Goal: Transaction & Acquisition: Purchase product/service

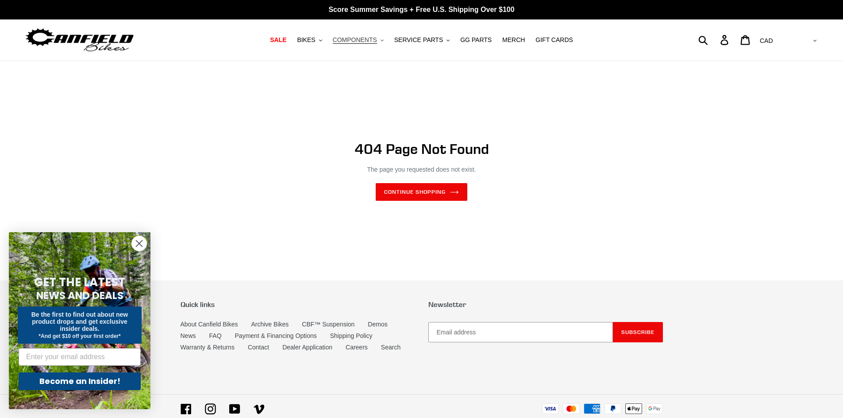
click at [384, 39] on icon ".cls-1{fill:#231f20}" at bounding box center [382, 40] width 3 height 3
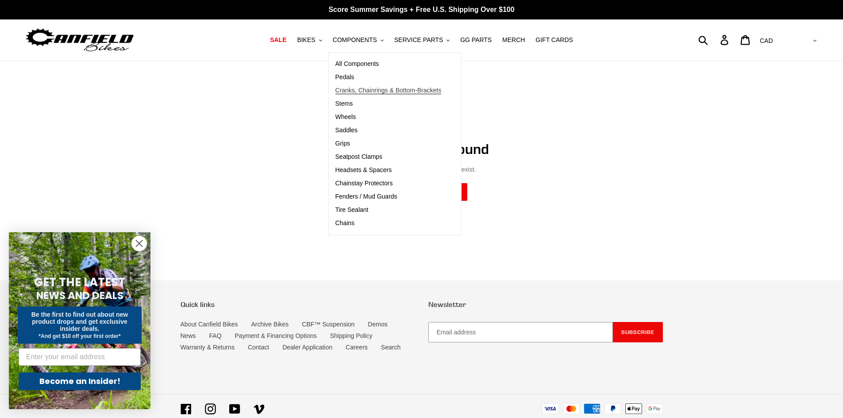
click at [378, 89] on span "Cranks, Chainrings & Bottom-Brackets" at bounding box center [388, 91] width 106 height 8
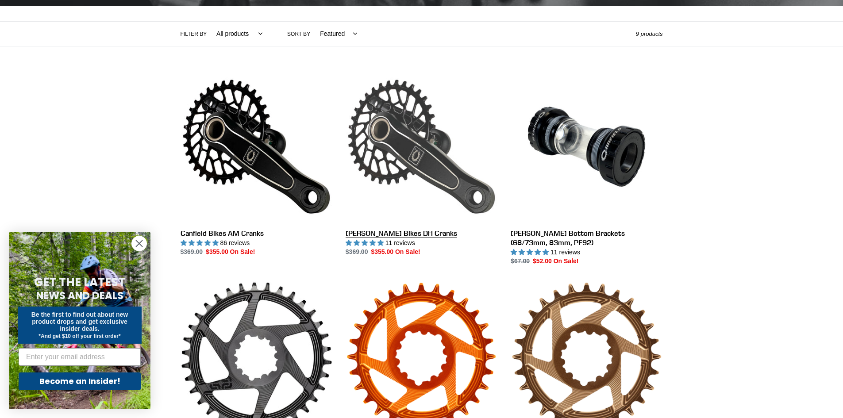
scroll to position [170, 0]
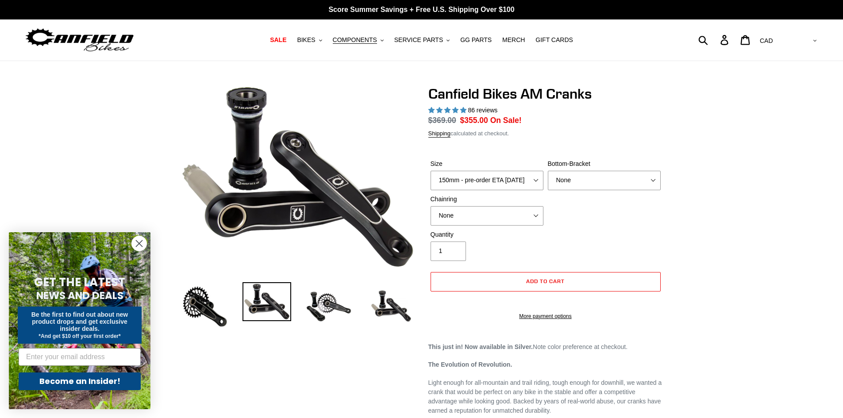
select select "highest-rating"
click at [539, 181] on select "150mm - pre-order ETA 9/30/25 155mm - pre-order ETA 9/30/25 160mm - pre-order E…" at bounding box center [487, 180] width 113 height 19
select select "155mm - pre-order ETA 9/30/25"
click at [431, 171] on select "150mm - pre-order ETA 9/30/25 155mm - pre-order ETA 9/30/25 160mm - pre-order E…" at bounding box center [487, 180] width 113 height 19
click at [521, 181] on select "150mm - pre-order ETA 9/30/25 155mm - pre-order ETA 9/30/25 160mm - pre-order E…" at bounding box center [487, 180] width 113 height 19
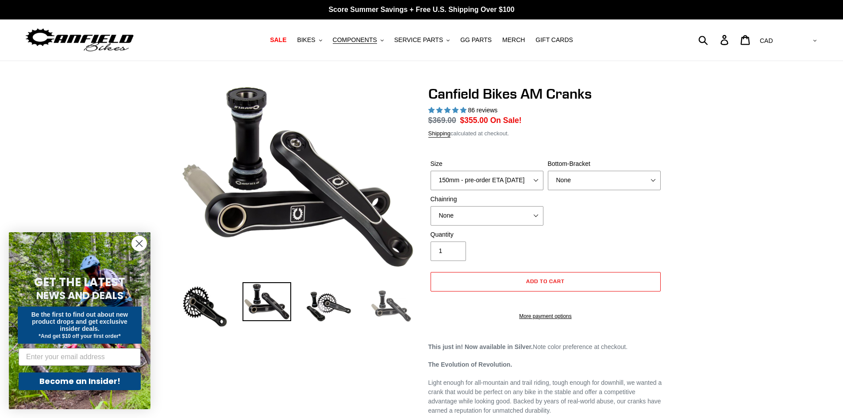
click at [391, 307] on img at bounding box center [390, 306] width 49 height 49
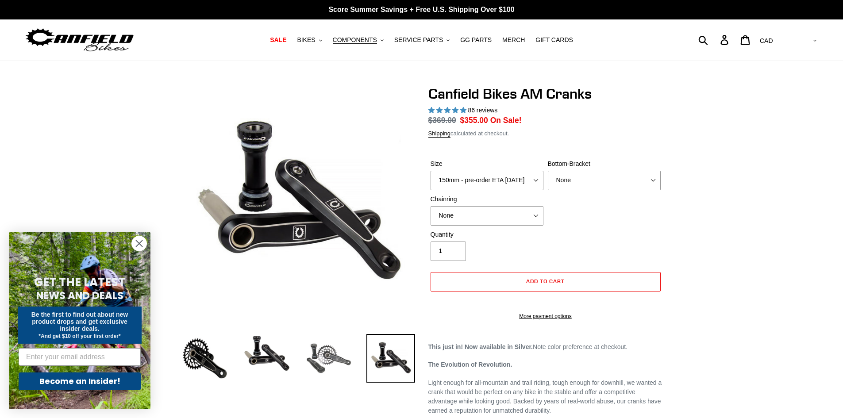
drag, startPoint x: 325, startPoint y: 351, endPoint x: 318, endPoint y: 352, distance: 7.1
click at [325, 352] on img at bounding box center [328, 358] width 49 height 49
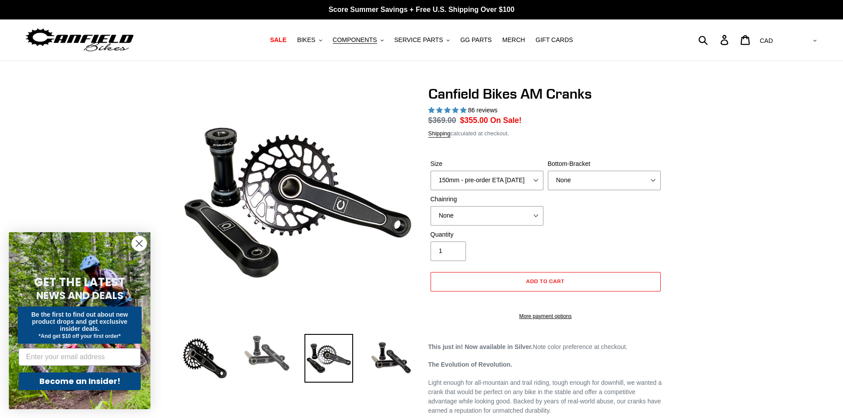
click at [271, 352] on img at bounding box center [266, 353] width 49 height 39
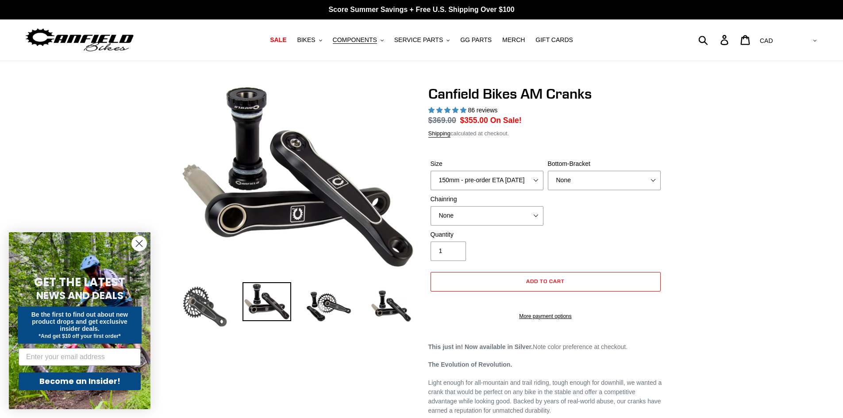
click at [212, 305] on img at bounding box center [205, 306] width 49 height 49
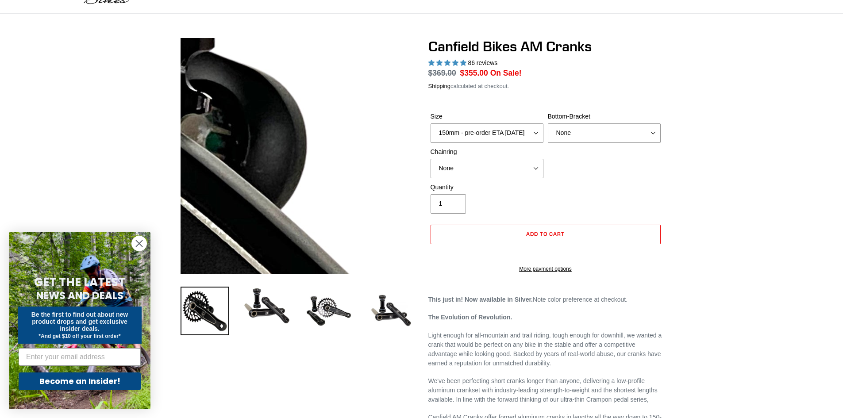
scroll to position [133, 0]
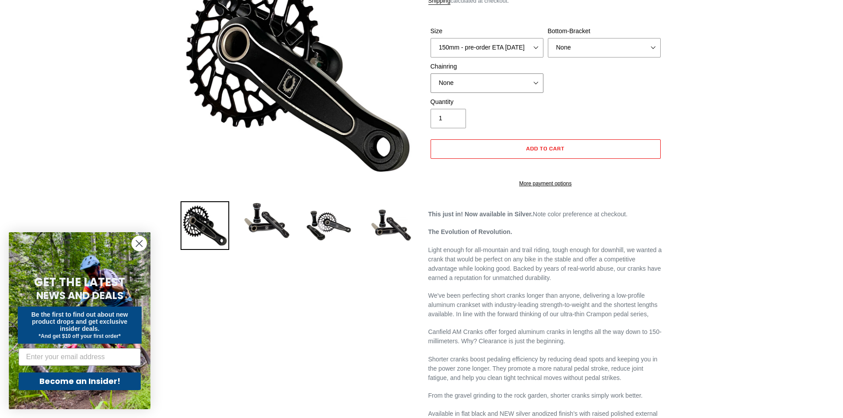
click at [502, 82] on select "None 30t Round (Boost 148) 30t Oval (Boost 148) 32t Round (Boost 148) 32t Oval …" at bounding box center [487, 82] width 113 height 19
click at [502, 81] on select "None 30t Round (Boost 148) 30t Oval (Boost 148) 32t Round (Boost 148) 32t Oval …" at bounding box center [487, 82] width 113 height 19
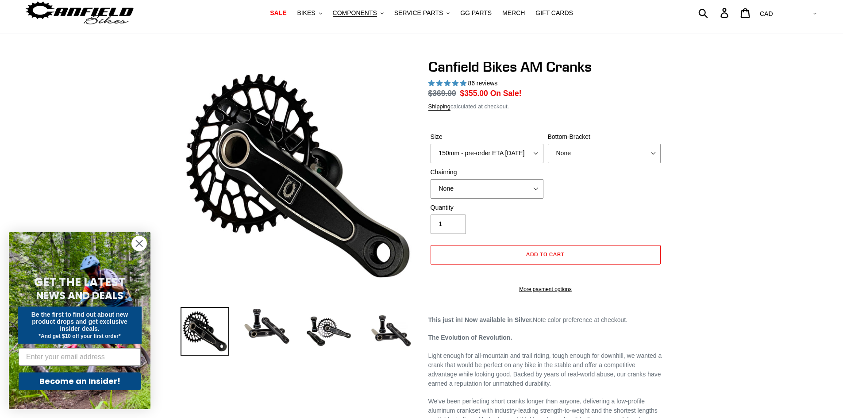
scroll to position [0, 0]
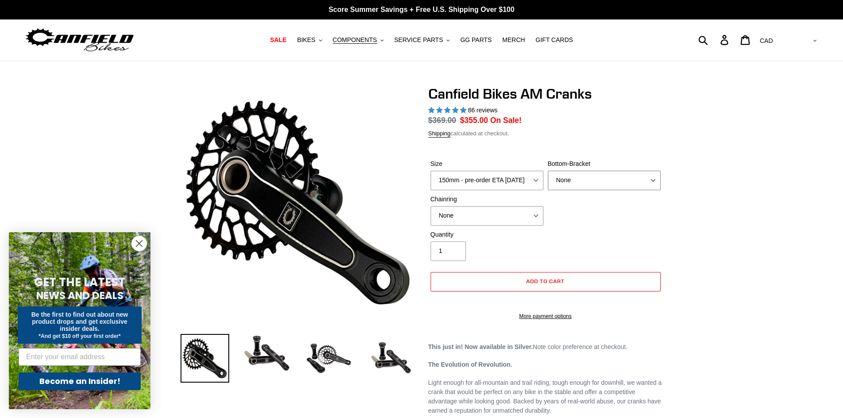
click at [585, 175] on select "None BSA Threaded 68/73mm Press Fit PF92" at bounding box center [604, 180] width 113 height 19
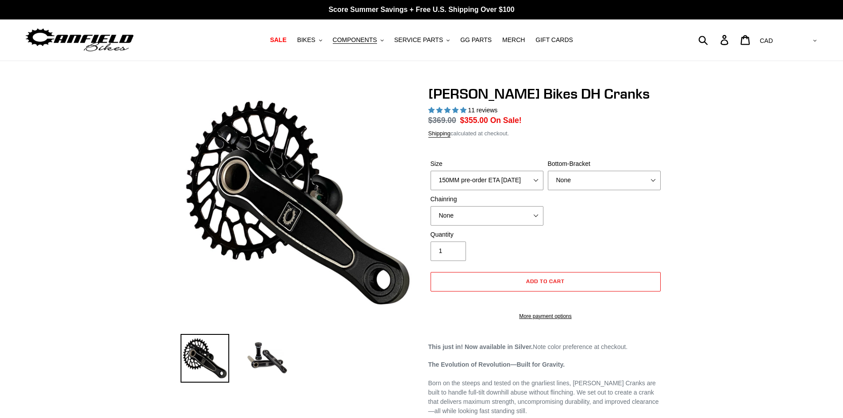
select select "highest-rating"
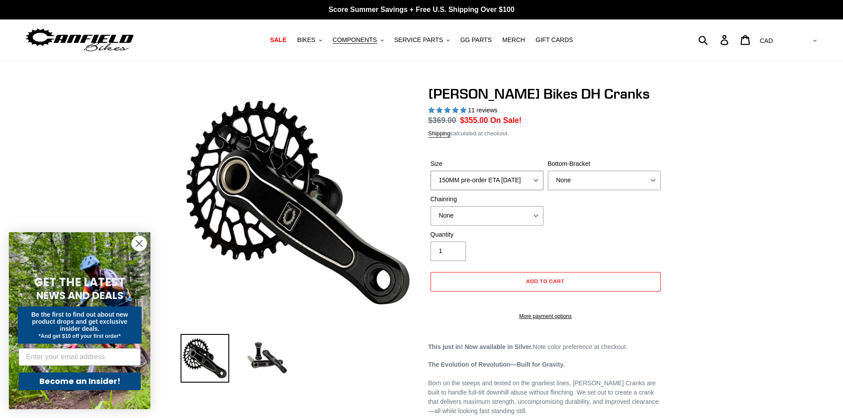
click at [506, 177] on select "150MM pre-order ETA [DATE] 155MM pre-order ETA [DATE] 160MM pre-order ETA [DATE…" at bounding box center [487, 180] width 113 height 19
click at [585, 178] on select "None BSA Threaded 83mm" at bounding box center [604, 180] width 113 height 19
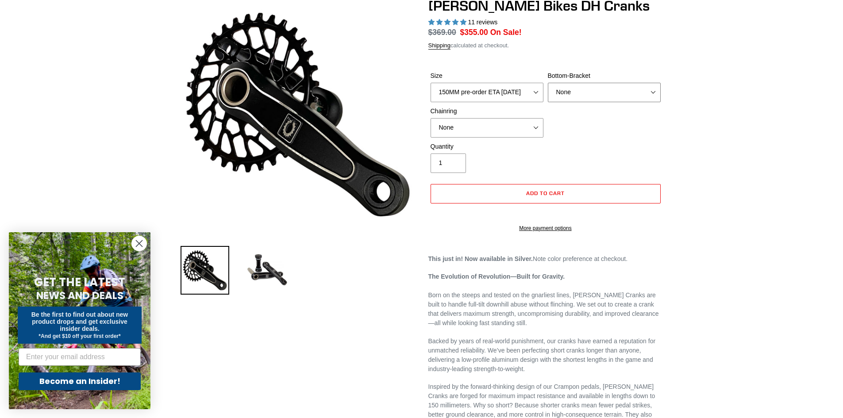
scroll to position [88, 0]
click at [508, 96] on select "150MM pre-order ETA [DATE] 155MM pre-order ETA [DATE] 160MM pre-order ETA [DATE…" at bounding box center [487, 91] width 113 height 19
